Goal: Information Seeking & Learning: Learn about a topic

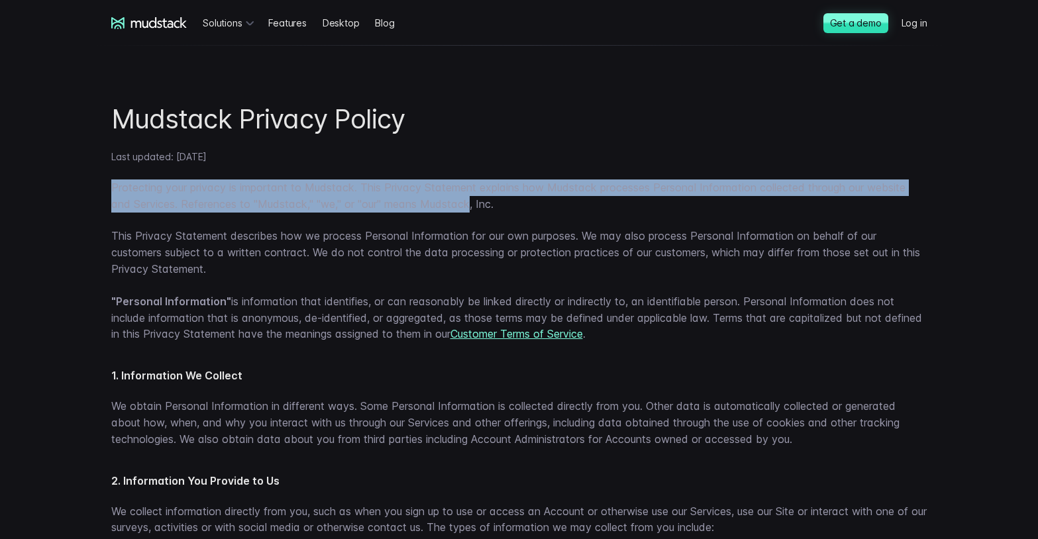
drag, startPoint x: 126, startPoint y: 184, endPoint x: 381, endPoint y: 204, distance: 255.1
click at [381, 204] on p "Protecting your privacy is important to Mudstack. This Privacy Statement explai…" at bounding box center [519, 195] width 816 height 33
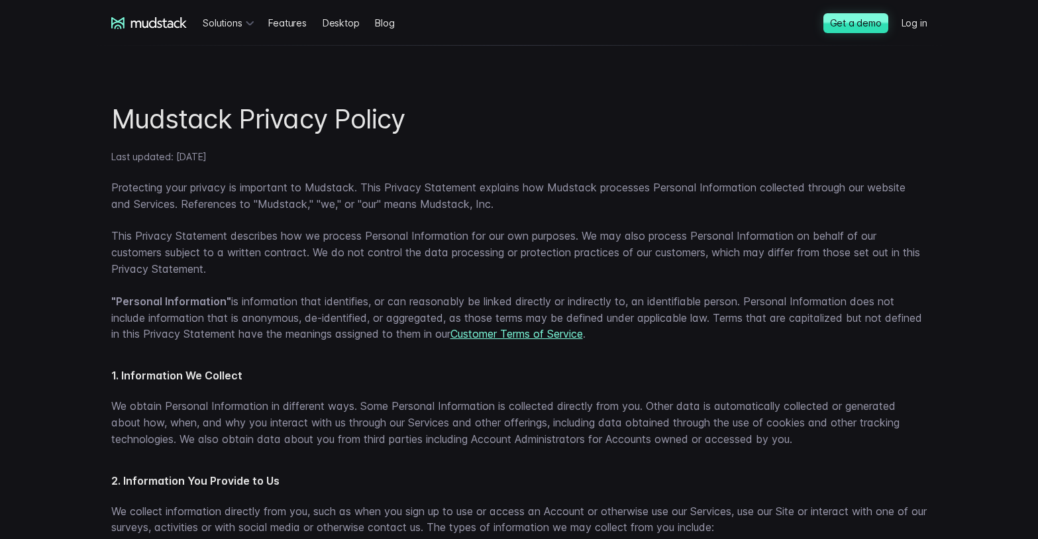
drag, startPoint x: 315, startPoint y: 248, endPoint x: 195, endPoint y: 245, distance: 119.9
click at [314, 248] on p "This Privacy Statement describes how we process Personal Information for our ow…" at bounding box center [519, 252] width 816 height 49
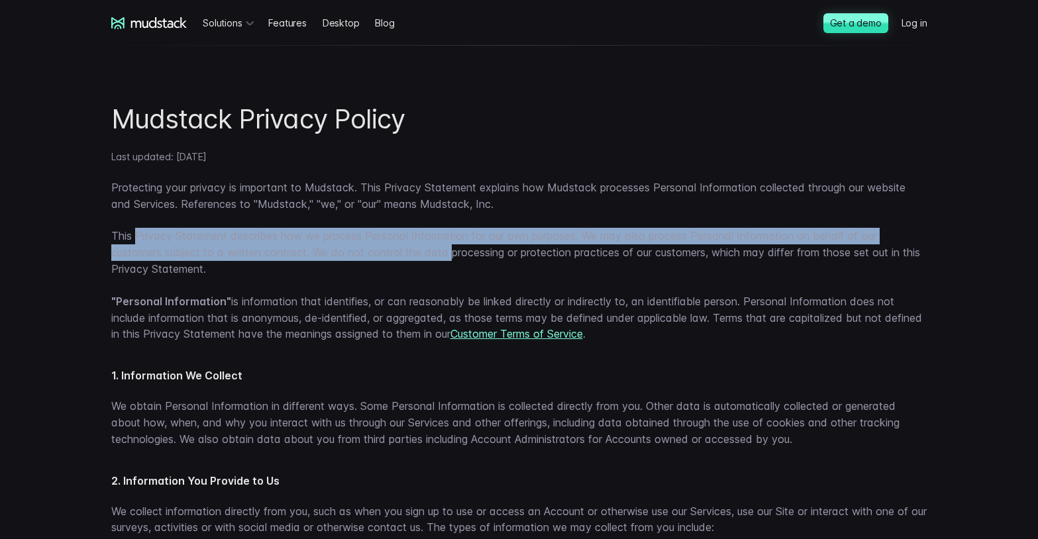
drag, startPoint x: 144, startPoint y: 243, endPoint x: 315, endPoint y: 273, distance: 174.1
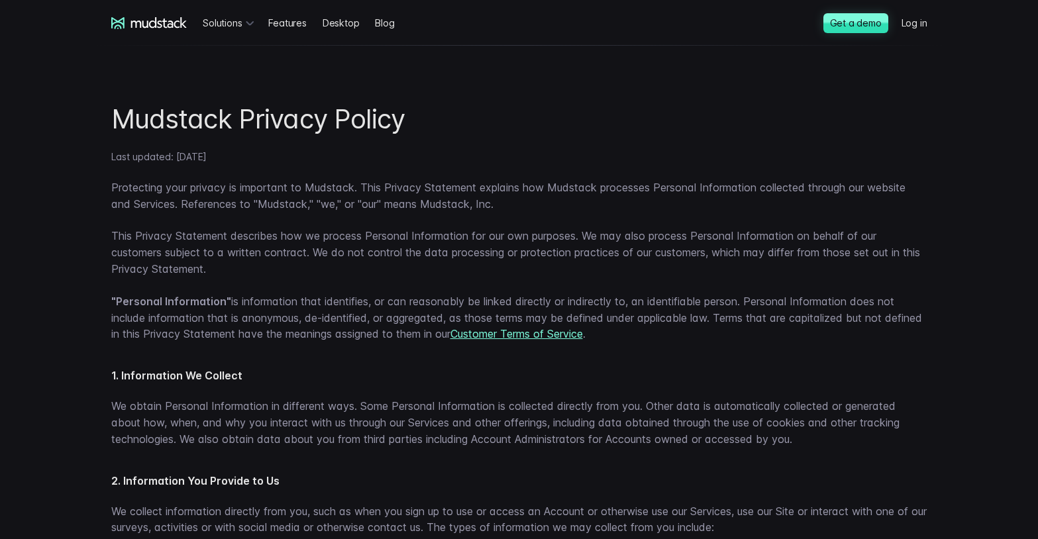
click at [292, 296] on p ""Personal Information" is information that identifies, or can reasonably be lin…" at bounding box center [519, 317] width 816 height 49
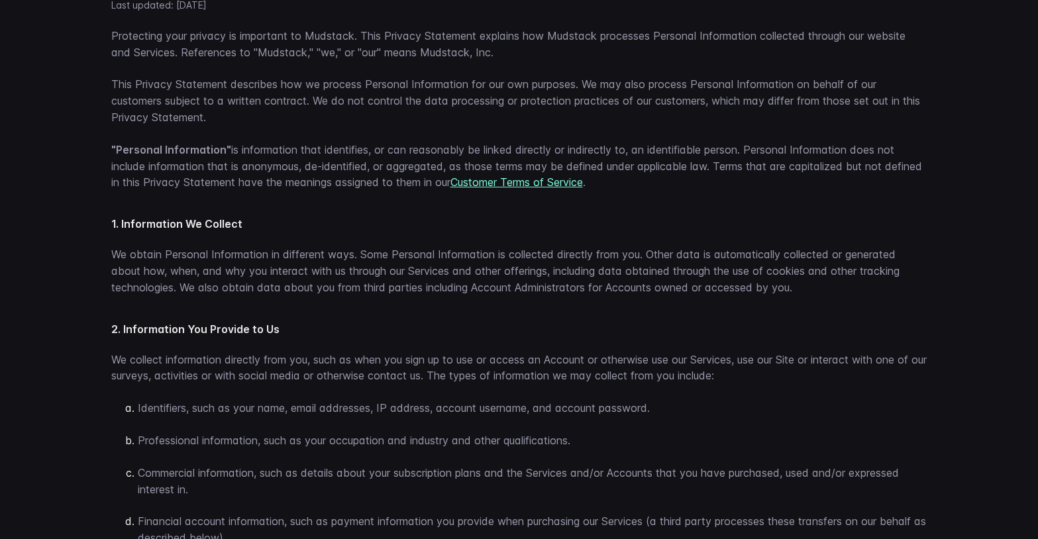
scroll to position [162, 0]
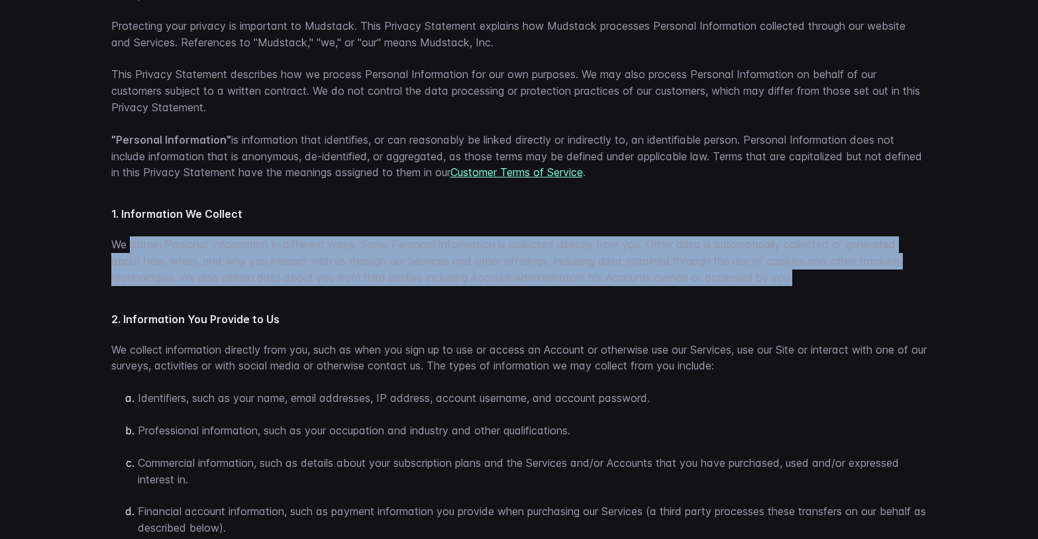
drag, startPoint x: 128, startPoint y: 229, endPoint x: 772, endPoint y: 269, distance: 644.3
click at [772, 269] on p "We obtain Personal Information in different ways. Some Personal Information is …" at bounding box center [519, 260] width 816 height 49
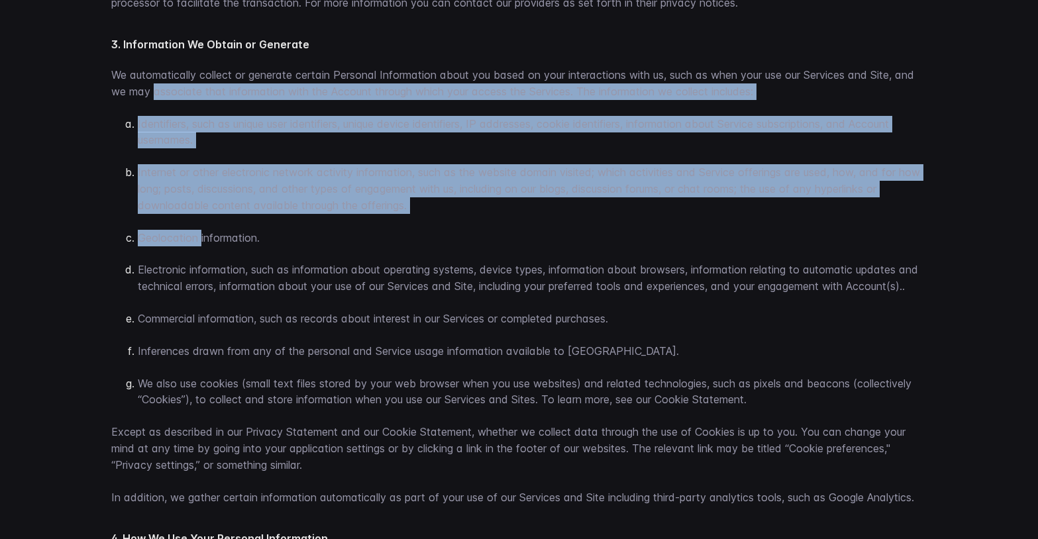
scroll to position [808, 0]
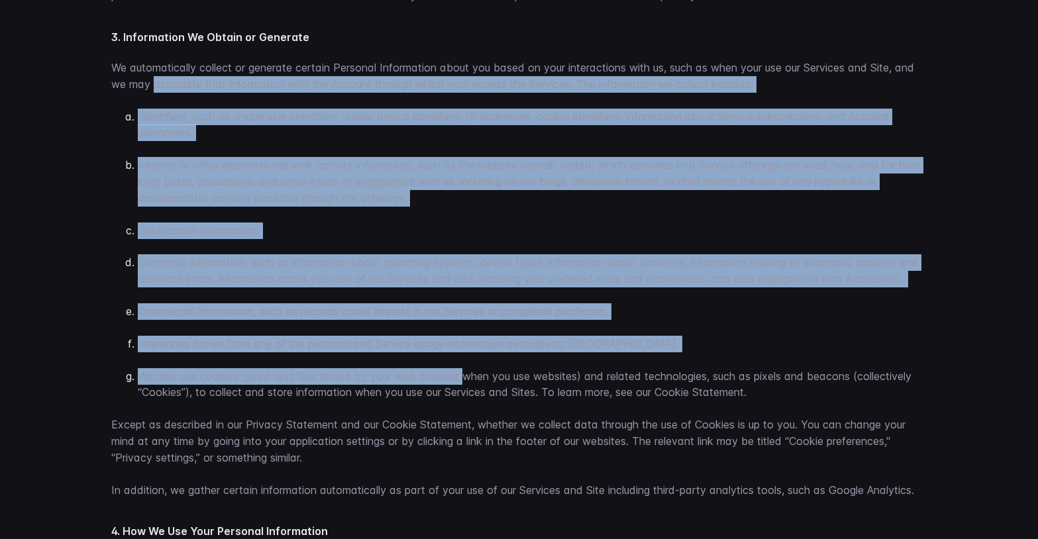
drag, startPoint x: 140, startPoint y: 128, endPoint x: 419, endPoint y: 334, distance: 346.2
click at [421, 368] on p "We also use cookies (small text files stored by your web browser when you use w…" at bounding box center [532, 384] width 789 height 33
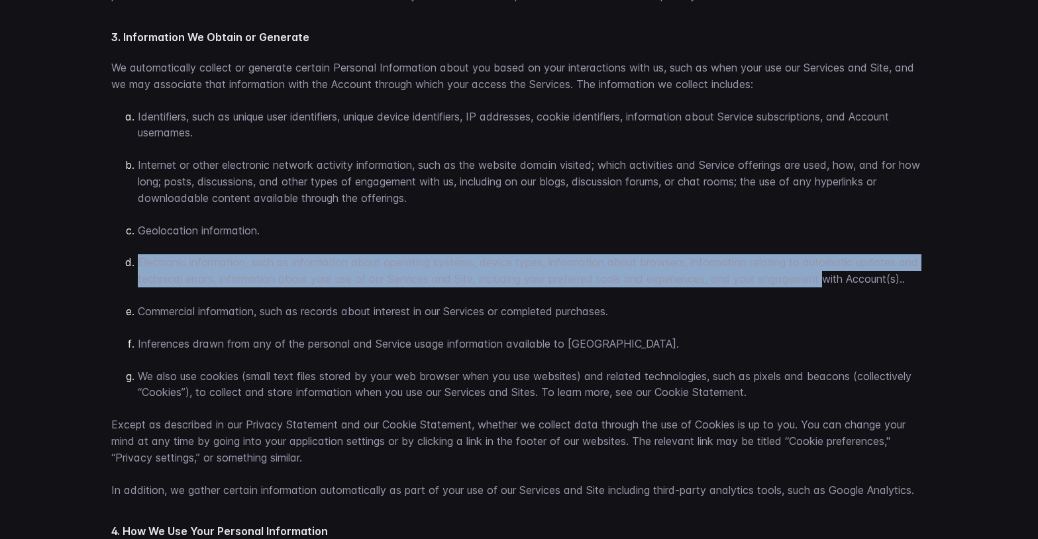
drag, startPoint x: 142, startPoint y: 209, endPoint x: 731, endPoint y: 231, distance: 589.8
click at [731, 254] on p "Electronic information, such as information about operating systems, device typ…" at bounding box center [532, 270] width 789 height 33
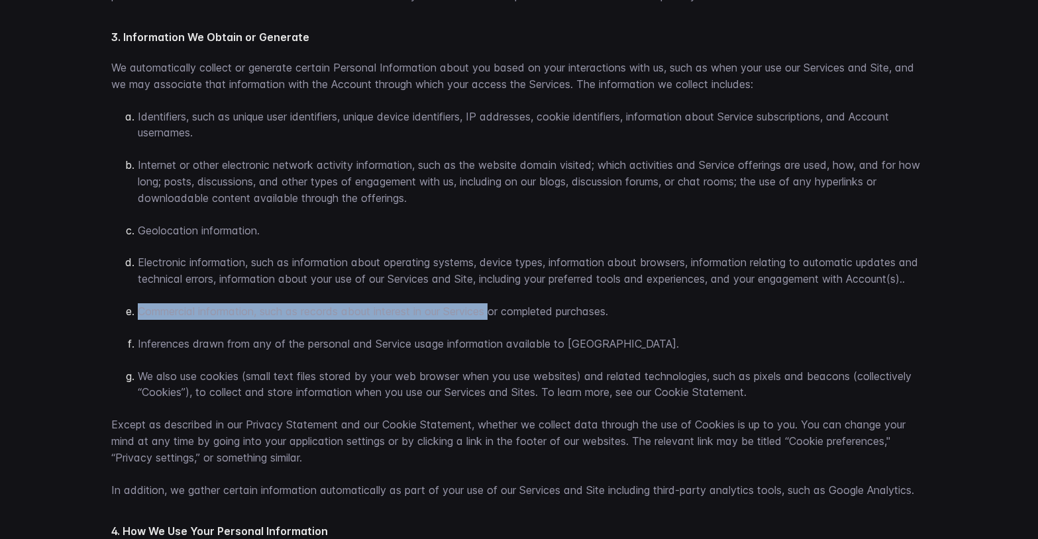
drag, startPoint x: 151, startPoint y: 266, endPoint x: 440, endPoint y: 266, distance: 288.7
click at [440, 303] on p "Commercial information, such as records about interest in our Services or compl…" at bounding box center [532, 311] width 789 height 17
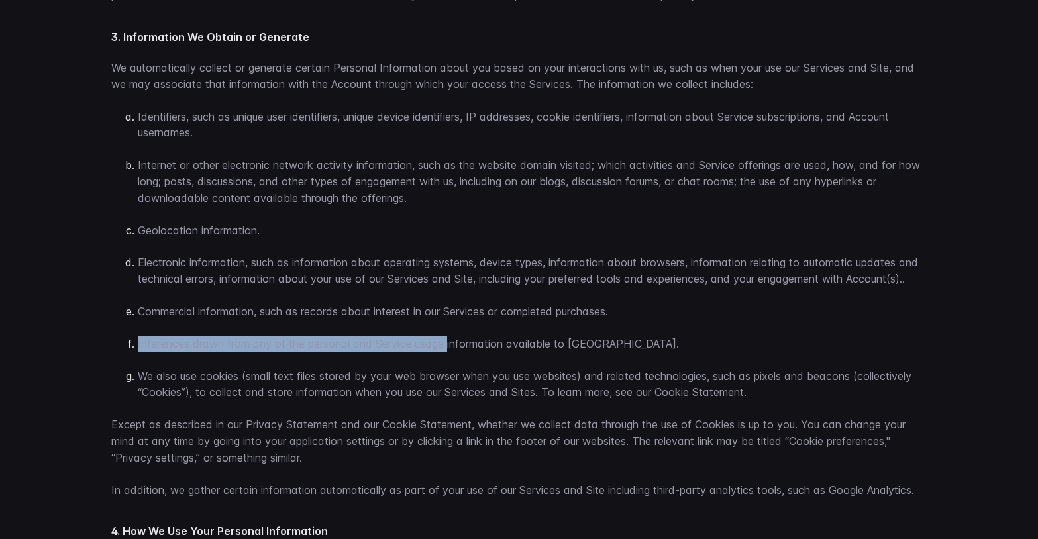
drag, startPoint x: 137, startPoint y: 297, endPoint x: 403, endPoint y: 297, distance: 265.6
click at [403, 297] on ol "Identifiers, such as unique user identifiers, unique device identifiers, IP add…" at bounding box center [519, 255] width 816 height 293
click at [403, 336] on p "Inferences drawn from any of the personal and Service usage information availab…" at bounding box center [532, 344] width 789 height 17
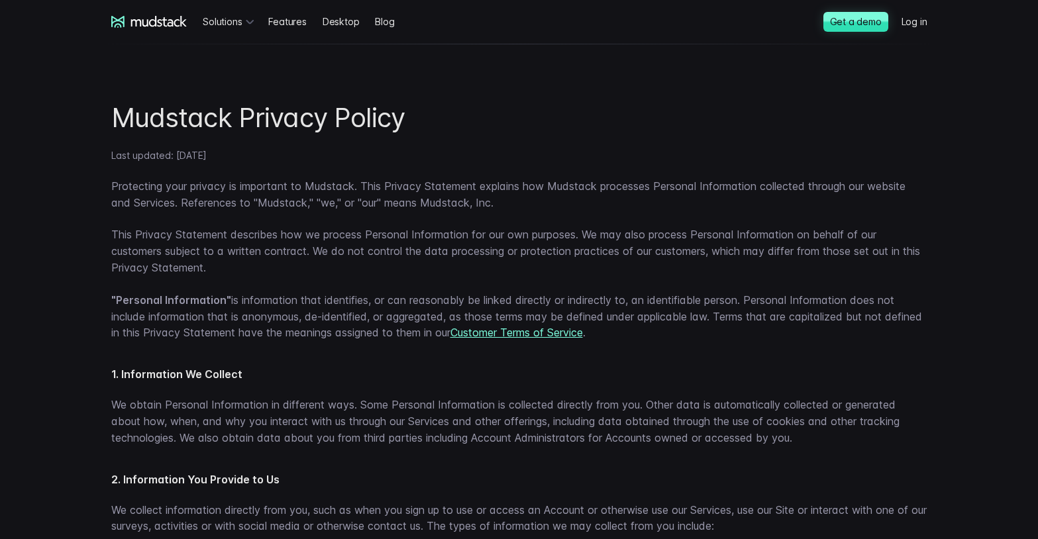
scroll to position [0, 0]
